Goal: Information Seeking & Learning: Learn about a topic

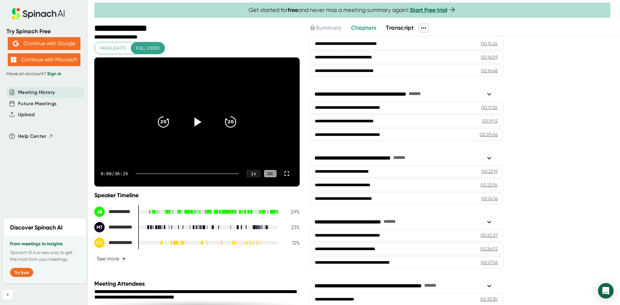
scroll to position [258, 0]
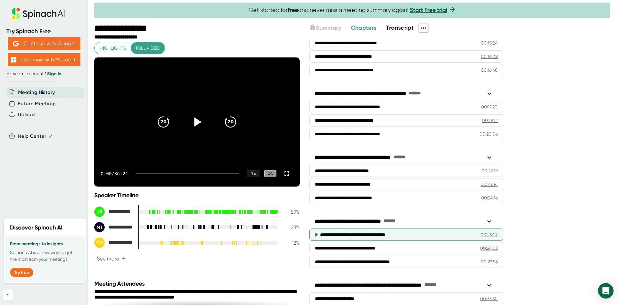
click at [354, 235] on div "**********" at bounding box center [396, 234] width 152 height 6
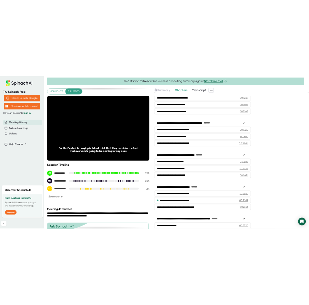
scroll to position [32, 0]
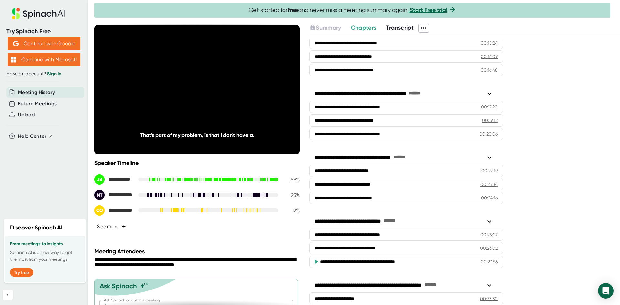
click at [112, 230] on button "See more +" at bounding box center [111, 226] width 34 height 11
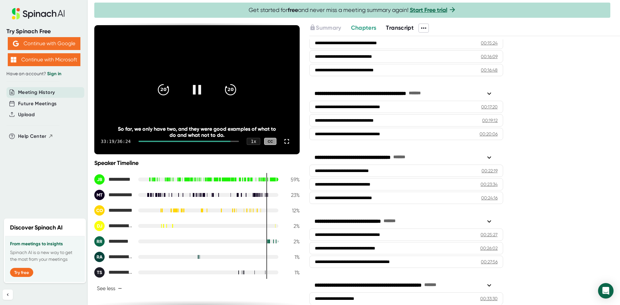
click at [198, 94] on icon at bounding box center [197, 90] width 16 height 16
click at [193, 92] on icon at bounding box center [197, 89] width 8 height 9
click at [191, 94] on icon at bounding box center [197, 90] width 16 height 16
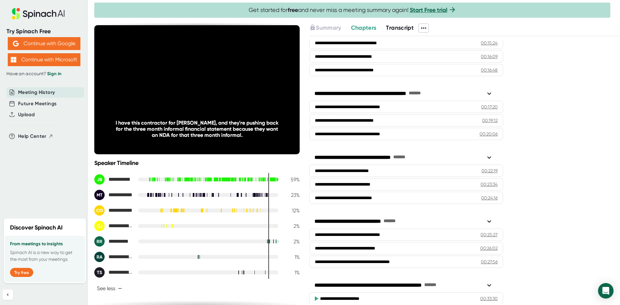
click at [193, 94] on icon at bounding box center [197, 90] width 16 height 16
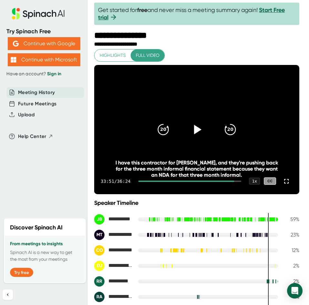
scroll to position [0, 0]
